Goal: Task Accomplishment & Management: Manage account settings

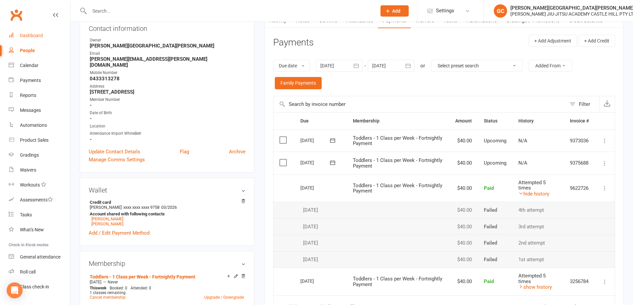
click at [31, 38] on div "Dashboard" at bounding box center [31, 35] width 23 height 5
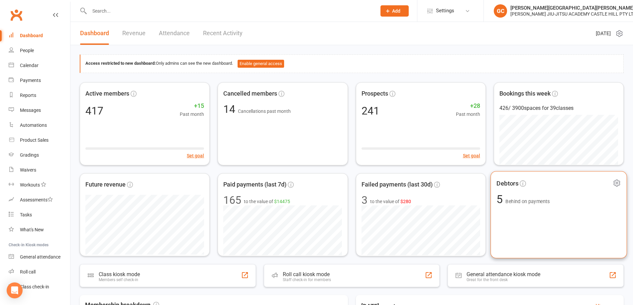
click at [517, 200] on span "Behind on payments" at bounding box center [527, 202] width 44 height 6
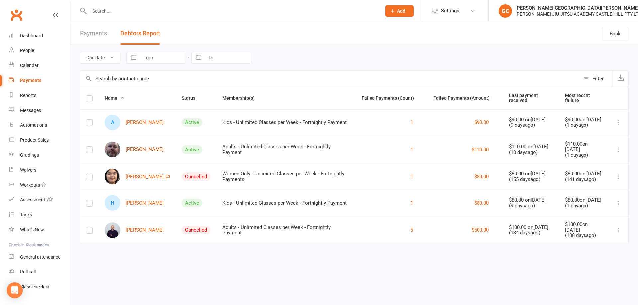
click at [136, 149] on link "[PERSON_NAME]" at bounding box center [134, 150] width 59 height 16
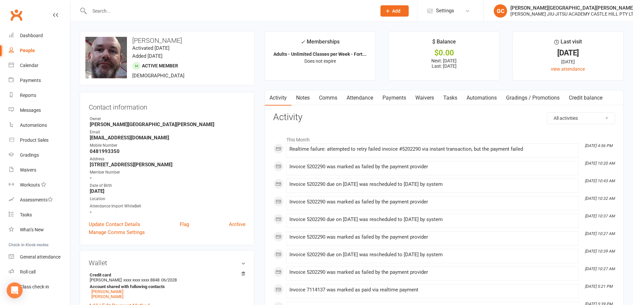
click at [397, 97] on link "Payments" at bounding box center [394, 97] width 33 height 15
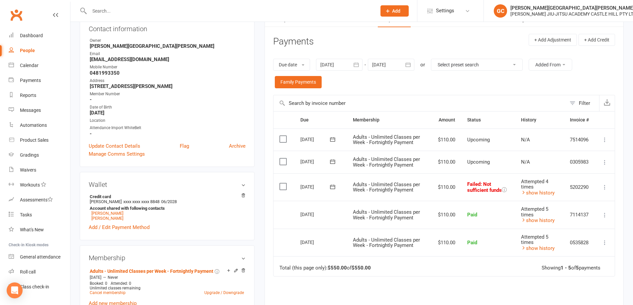
scroll to position [89, 0]
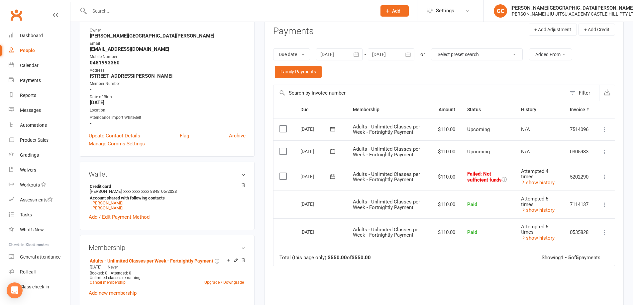
click at [607, 176] on icon at bounding box center [604, 177] width 7 height 7
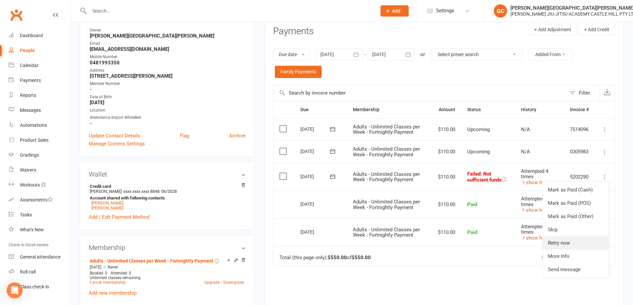
click at [565, 242] on link "Retry now" at bounding box center [575, 242] width 66 height 13
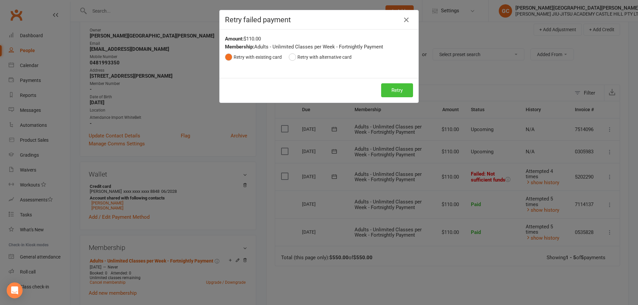
click at [397, 88] on button "Retry" at bounding box center [397, 90] width 32 height 14
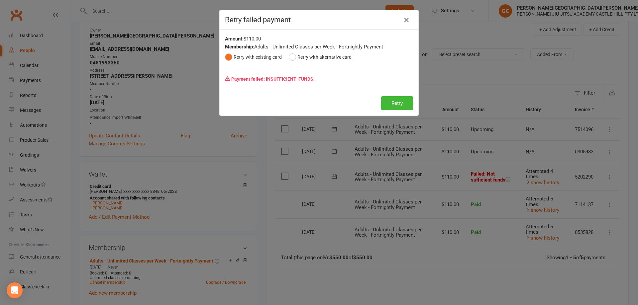
click at [407, 21] on icon "button" at bounding box center [406, 20] width 8 height 8
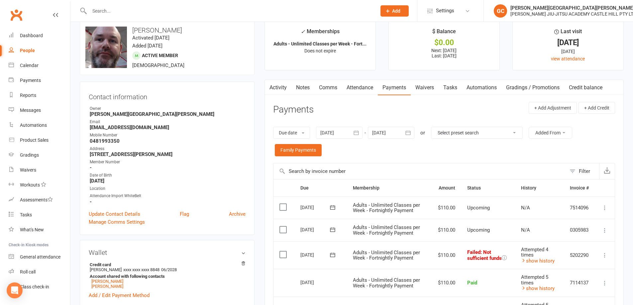
scroll to position [11, 0]
click at [106, 13] on input "text" at bounding box center [229, 10] width 284 height 9
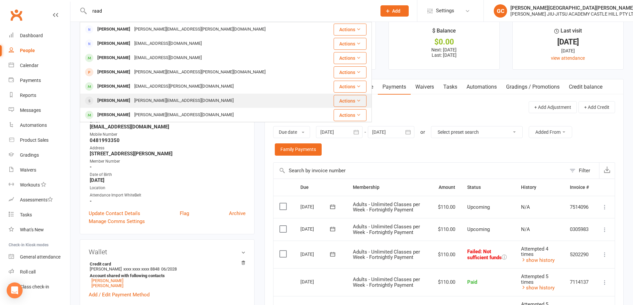
type input "raad"
click at [113, 103] on div "[PERSON_NAME]" at bounding box center [113, 101] width 37 height 10
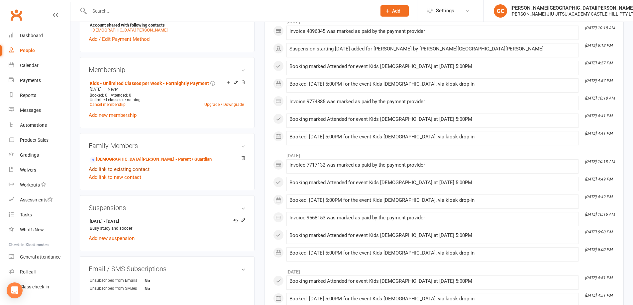
scroll to position [244, 0]
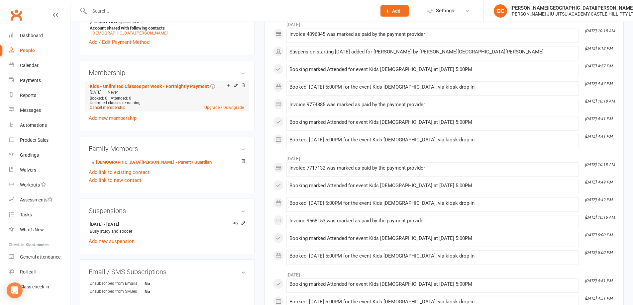
click at [109, 108] on link "Cancel membership" at bounding box center [108, 107] width 36 height 5
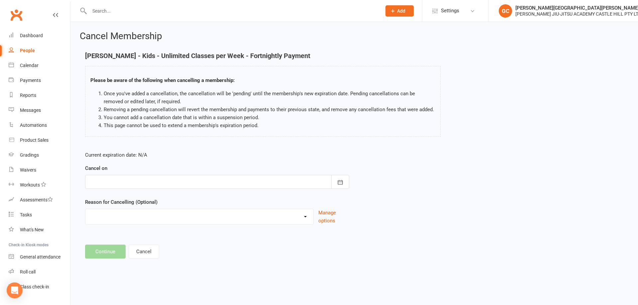
click at [113, 181] on div at bounding box center [217, 182] width 264 height 14
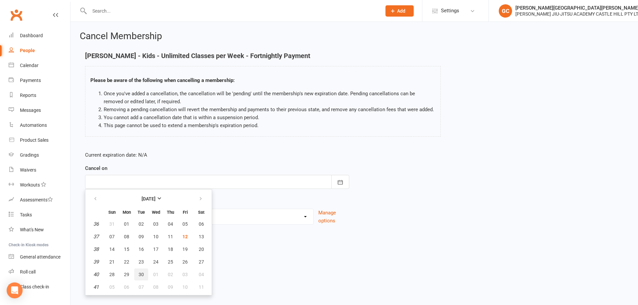
click at [140, 274] on span "30" at bounding box center [141, 274] width 5 height 5
type input "[DATE]"
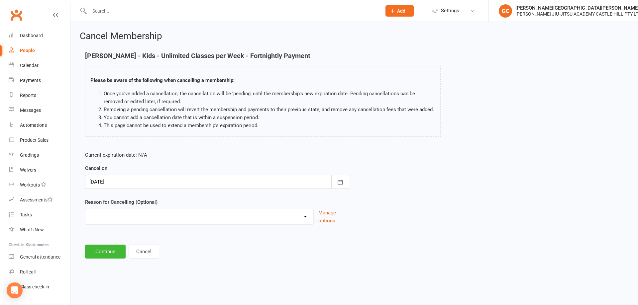
click at [109, 217] on select "Holiday Injury Other reason" at bounding box center [199, 215] width 228 height 13
select select "2"
click at [85, 217] on select "Holiday Injury Other reason" at bounding box center [199, 215] width 228 height 13
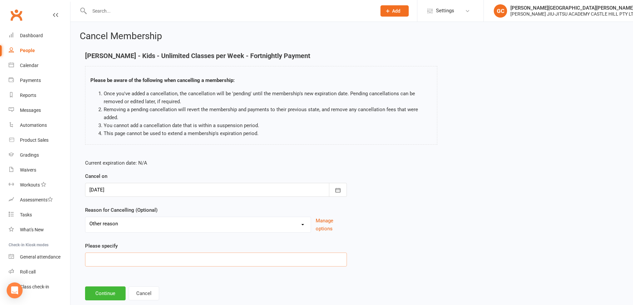
drag, startPoint x: 106, startPoint y: 260, endPoint x: 104, endPoint y: 257, distance: 3.4
click at [106, 260] on input at bounding box center [216, 260] width 262 height 14
type input "lost interest"
click at [111, 293] on button "Continue" at bounding box center [105, 294] width 41 height 14
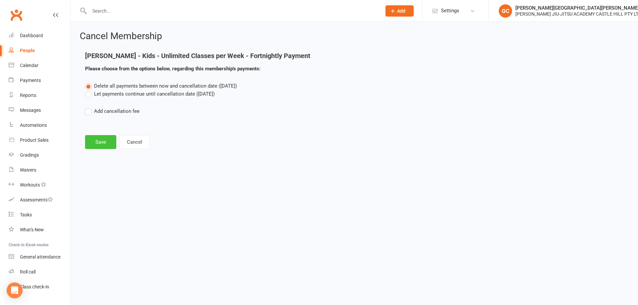
click at [100, 143] on button "Save" at bounding box center [100, 142] width 31 height 14
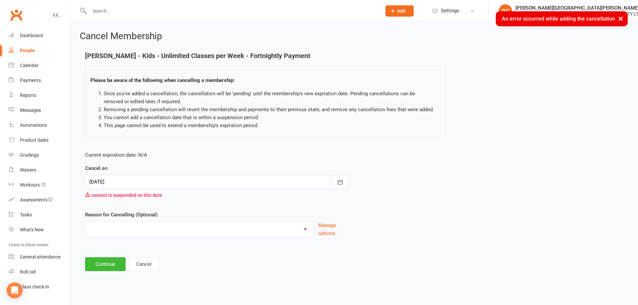
click at [106, 179] on div at bounding box center [217, 182] width 264 height 14
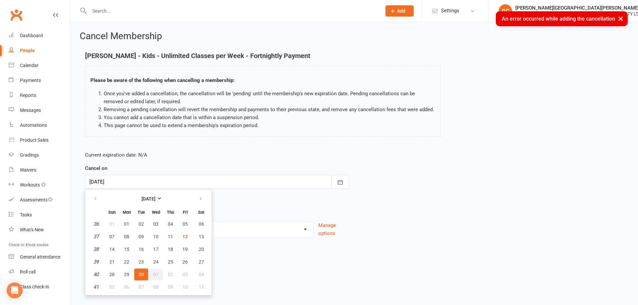
click at [155, 277] on button "01" at bounding box center [156, 275] width 14 height 12
type input "[DATE]"
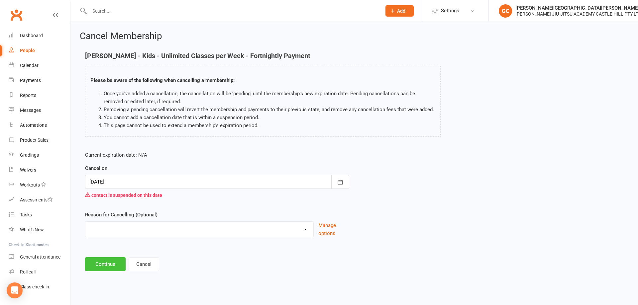
drag, startPoint x: 110, startPoint y: 264, endPoint x: 108, endPoint y: 238, distance: 25.7
click at [108, 238] on main "[PERSON_NAME] - Kids - Unlimited Classes per Week - Fortnightly Payment Please …" at bounding box center [354, 161] width 549 height 219
click at [101, 227] on select "Holiday Injury Other reason" at bounding box center [199, 228] width 228 height 13
select select "2"
click at [85, 230] on select "Holiday Injury Other reason" at bounding box center [199, 228] width 228 height 13
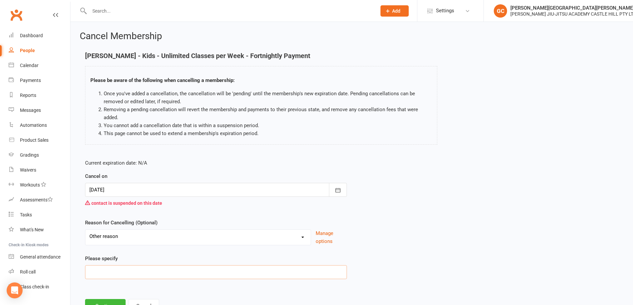
click at [100, 273] on input at bounding box center [216, 272] width 262 height 14
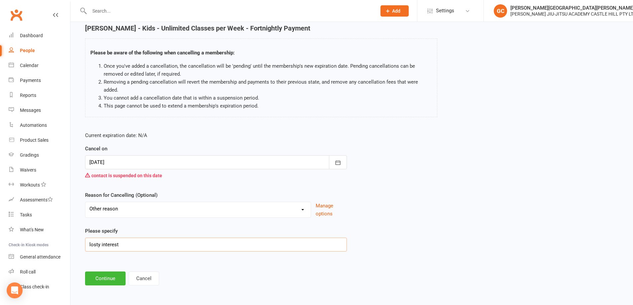
scroll to position [28, 0]
drag, startPoint x: 96, startPoint y: 243, endPoint x: 102, endPoint y: 241, distance: 6.6
click at [96, 243] on input "losty interest" at bounding box center [216, 244] width 262 height 14
click at [98, 245] on input "losty interest" at bounding box center [216, 244] width 262 height 14
click at [100, 242] on input "losty interest" at bounding box center [216, 244] width 262 height 14
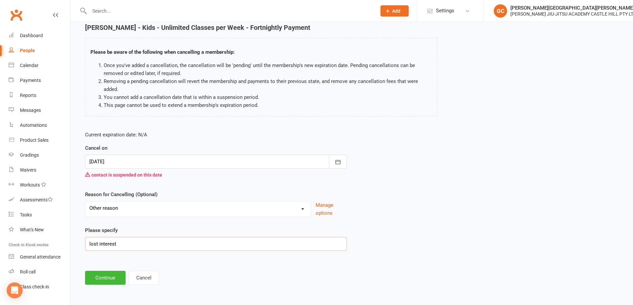
click at [137, 246] on input "lost interest" at bounding box center [216, 244] width 262 height 14
type input "lost interest"
click at [108, 278] on button "Continue" at bounding box center [105, 278] width 41 height 14
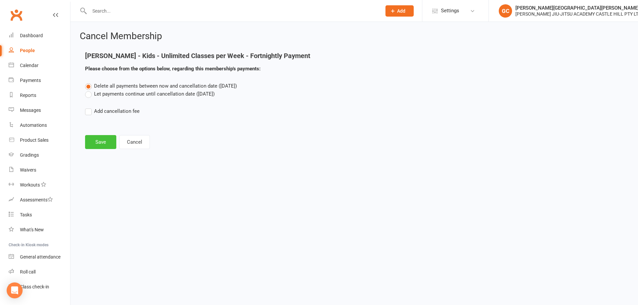
click at [100, 145] on button "Save" at bounding box center [100, 142] width 31 height 14
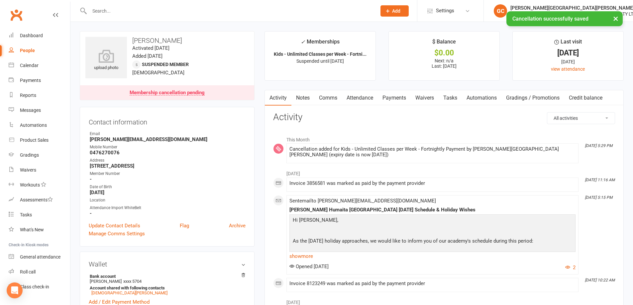
click at [354, 98] on link "Attendance" at bounding box center [360, 97] width 36 height 15
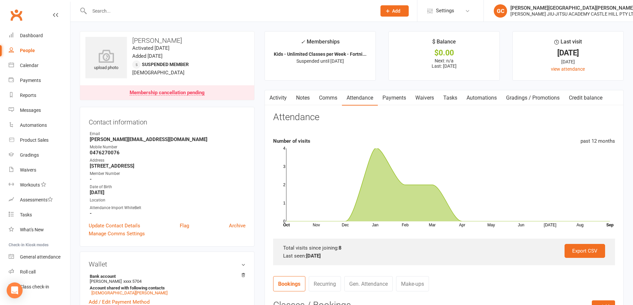
click at [399, 99] on link "Payments" at bounding box center [394, 97] width 33 height 15
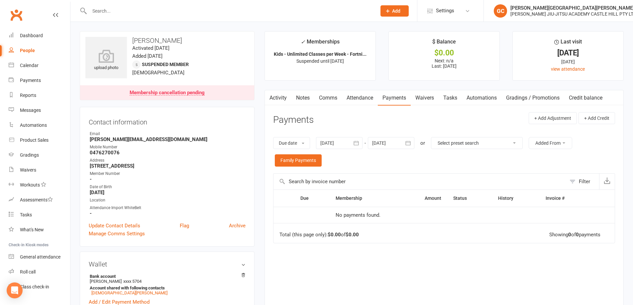
click at [427, 98] on link "Waivers" at bounding box center [425, 97] width 28 height 15
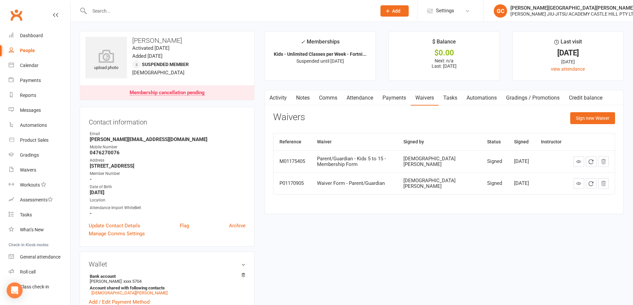
click at [401, 99] on link "Payments" at bounding box center [394, 97] width 33 height 15
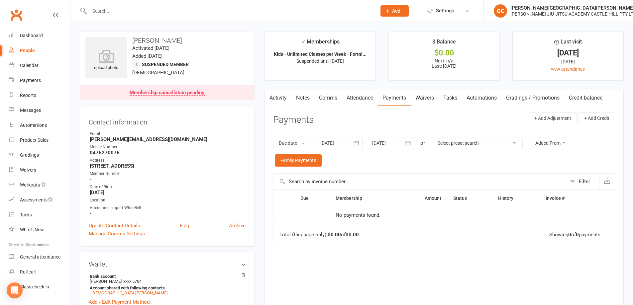
click at [396, 142] on div at bounding box center [391, 143] width 46 height 12
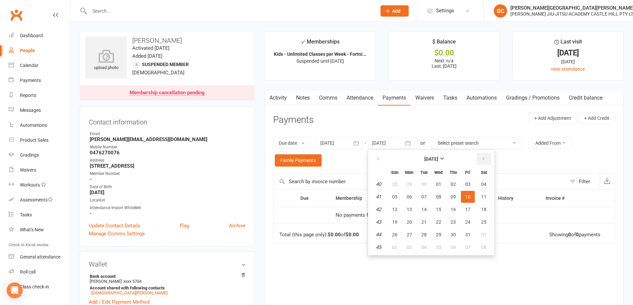
click at [485, 158] on icon "button" at bounding box center [483, 158] width 5 height 5
click at [484, 158] on icon "button" at bounding box center [483, 158] width 5 height 5
click at [485, 220] on span "24" at bounding box center [483, 222] width 5 height 5
type input "[DATE]"
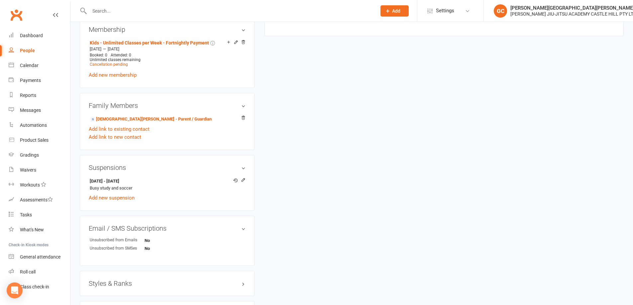
scroll to position [332, 0]
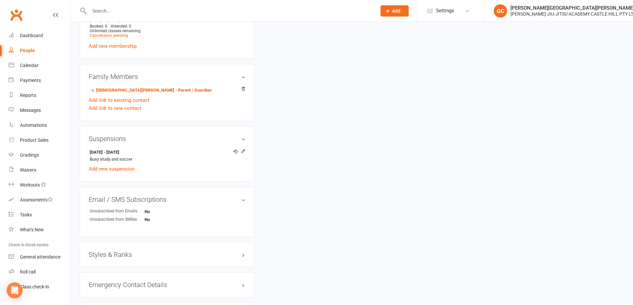
click at [360, 96] on div "upload photo [PERSON_NAME] Activated [DATE] Added [DATE] Suspended member [DEMO…" at bounding box center [352, 24] width 554 height 650
drag, startPoint x: 37, startPoint y: 33, endPoint x: 35, endPoint y: 26, distance: 6.9
click at [36, 32] on link "Dashboard" at bounding box center [39, 35] width 61 height 15
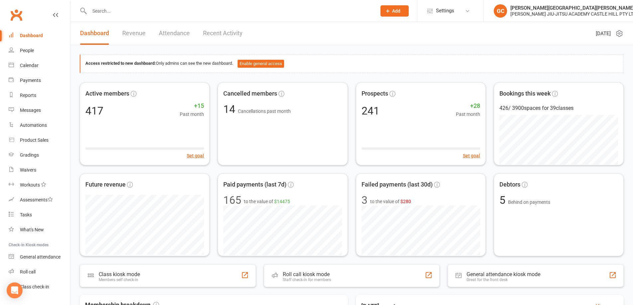
click at [128, 33] on link "Revenue" at bounding box center [133, 33] width 23 height 23
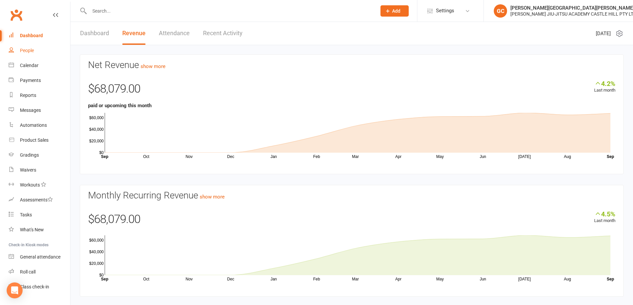
click at [21, 49] on div "People" at bounding box center [27, 50] width 14 height 5
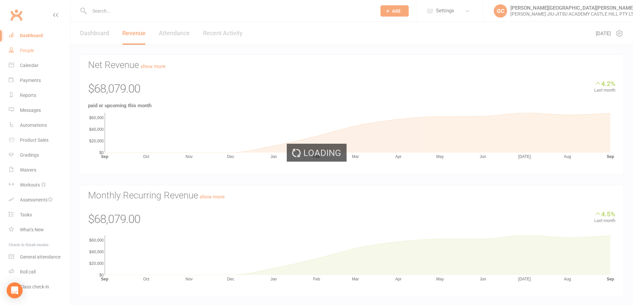
select select "100"
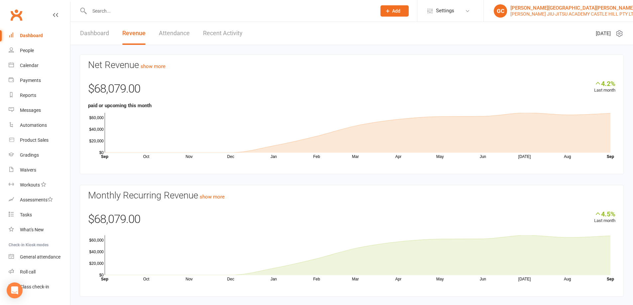
click at [543, 9] on div "[PERSON_NAME][GEOGRAPHIC_DATA][PERSON_NAME]" at bounding box center [573, 8] width 126 height 6
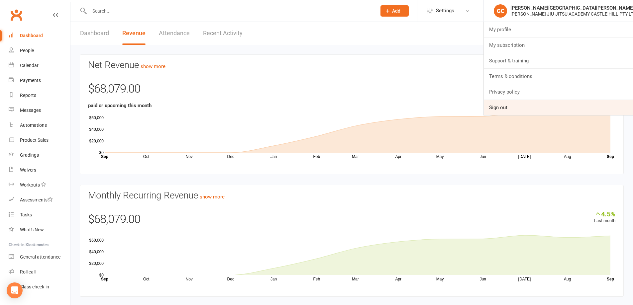
click at [504, 105] on link "Sign out" at bounding box center [558, 107] width 149 height 15
